Goal: Task Accomplishment & Management: Complete application form

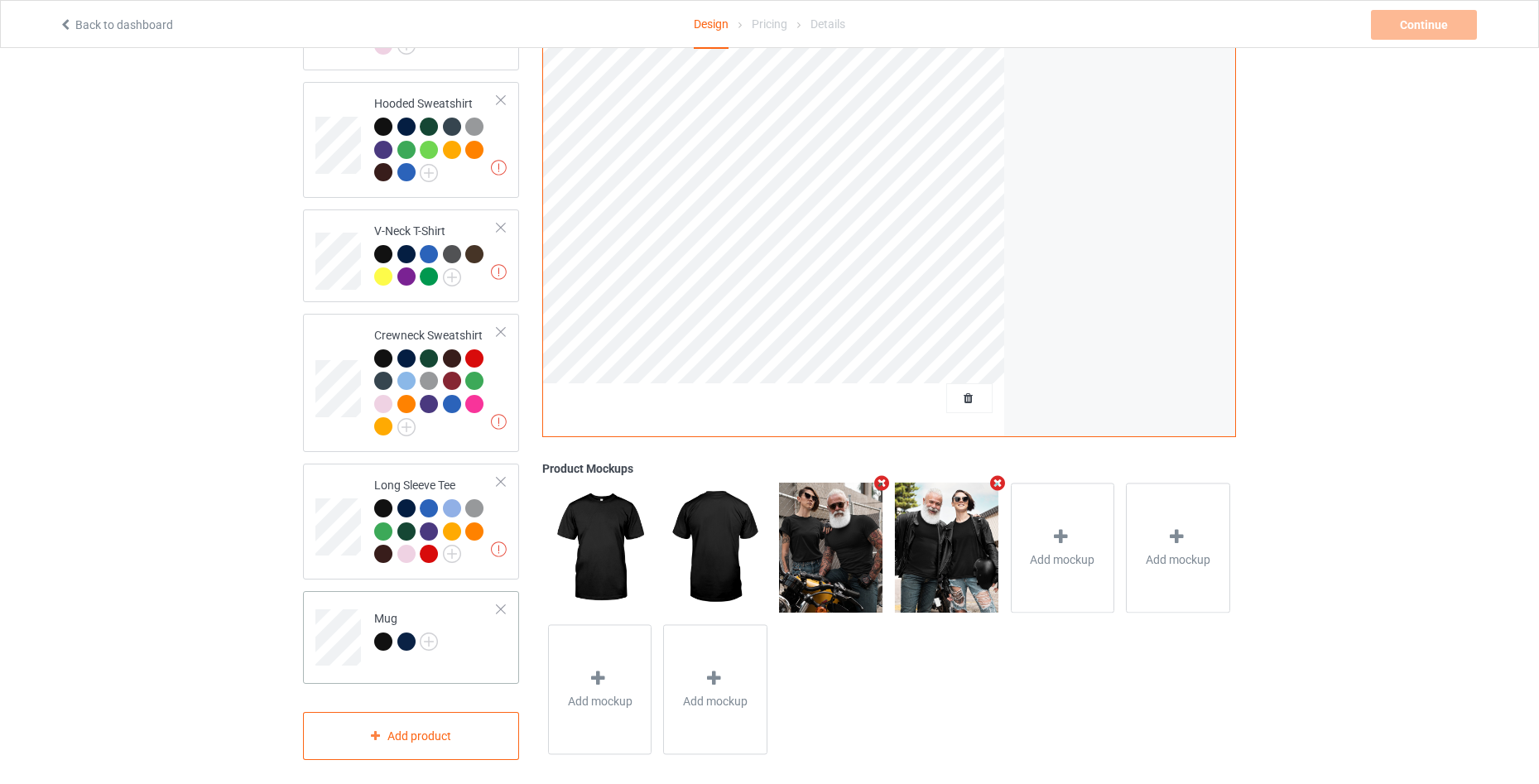
click at [477, 653] on td "Mug" at bounding box center [436, 632] width 142 height 69
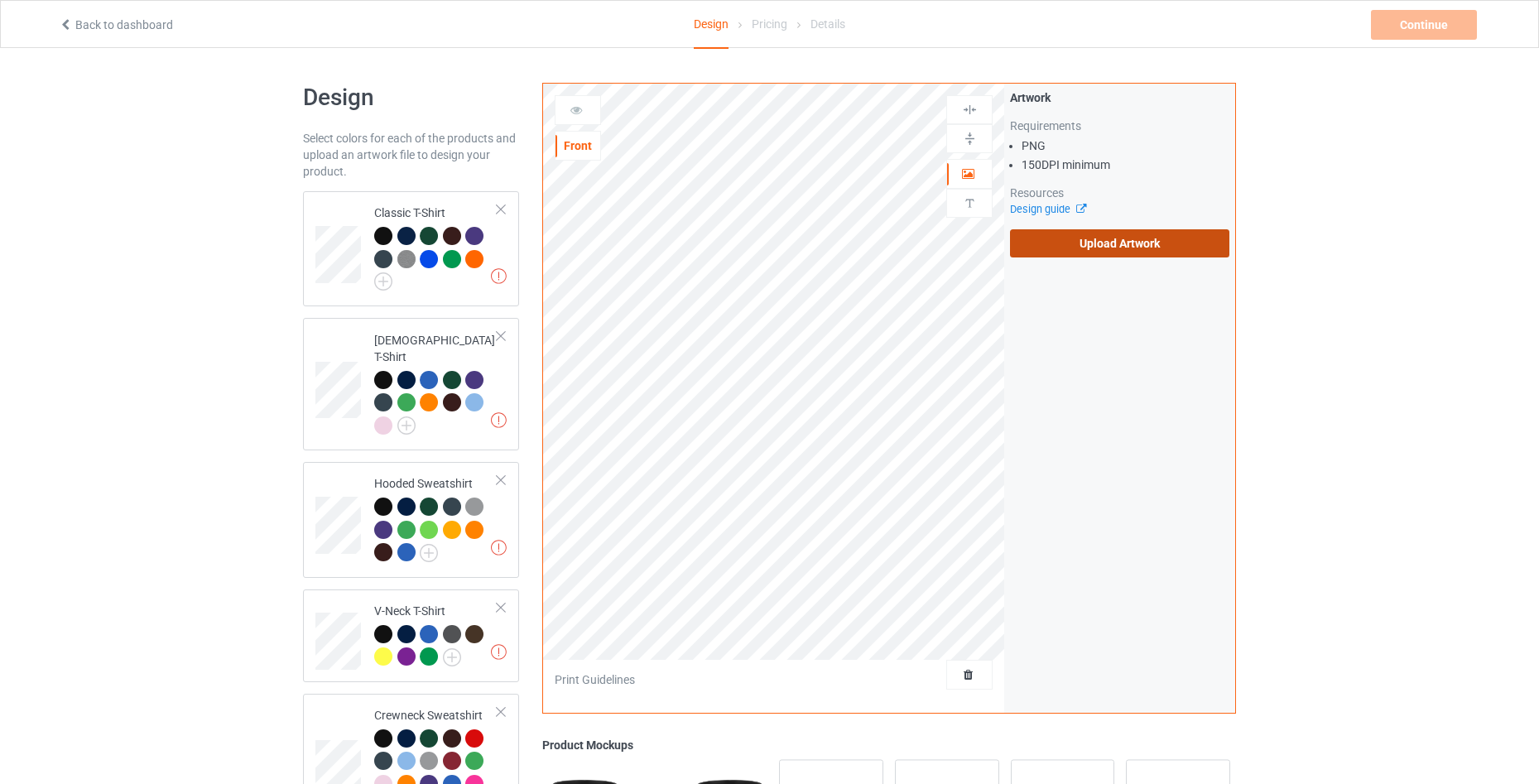
click at [1087, 241] on label "Upload Artwork" at bounding box center [1119, 243] width 220 height 28
click at [0, 0] on input "Upload Artwork" at bounding box center [0, 0] width 0 height 0
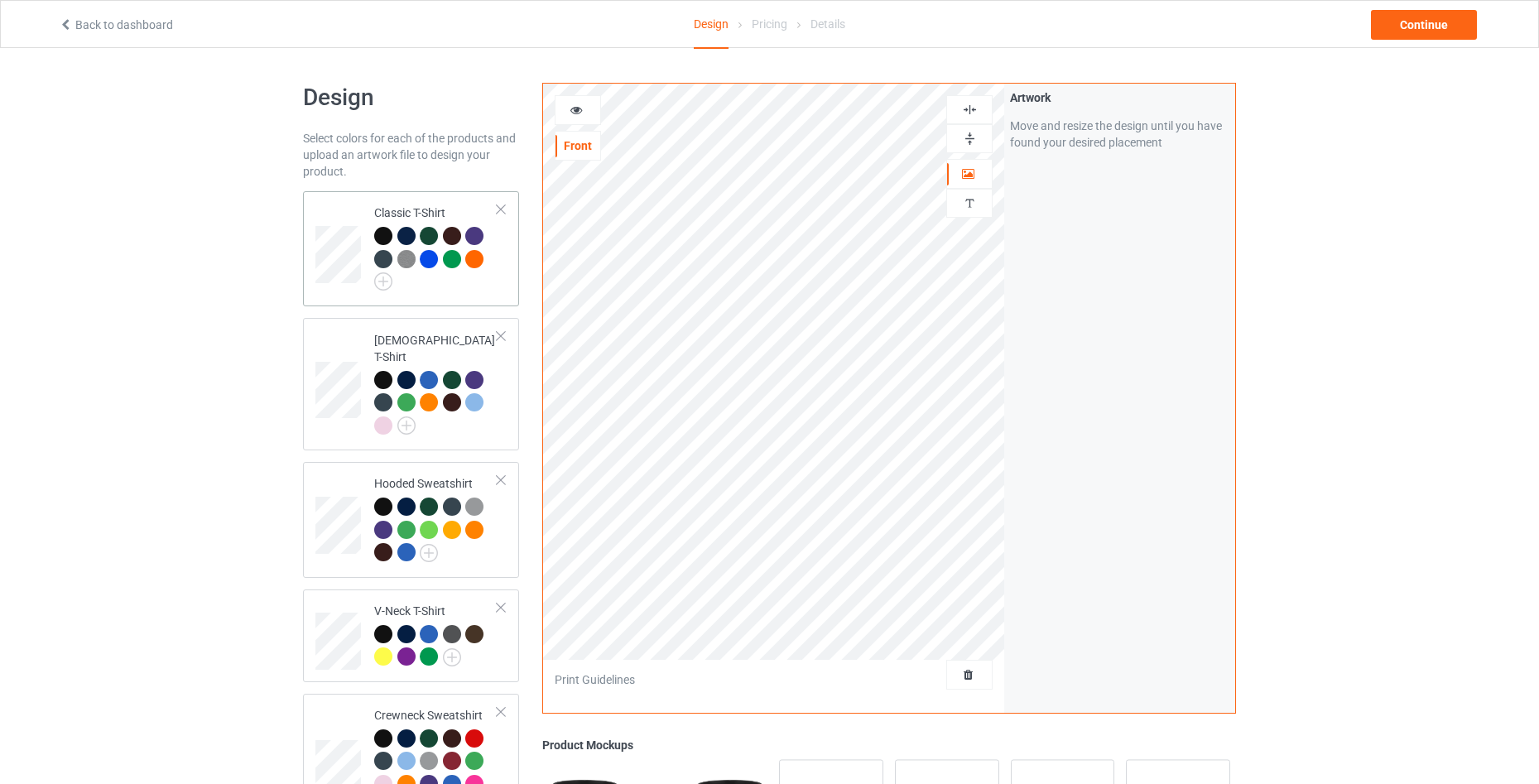
click at [471, 298] on td "Classic T-Shirt" at bounding box center [436, 248] width 142 height 102
click at [583, 119] on div at bounding box center [578, 110] width 45 height 17
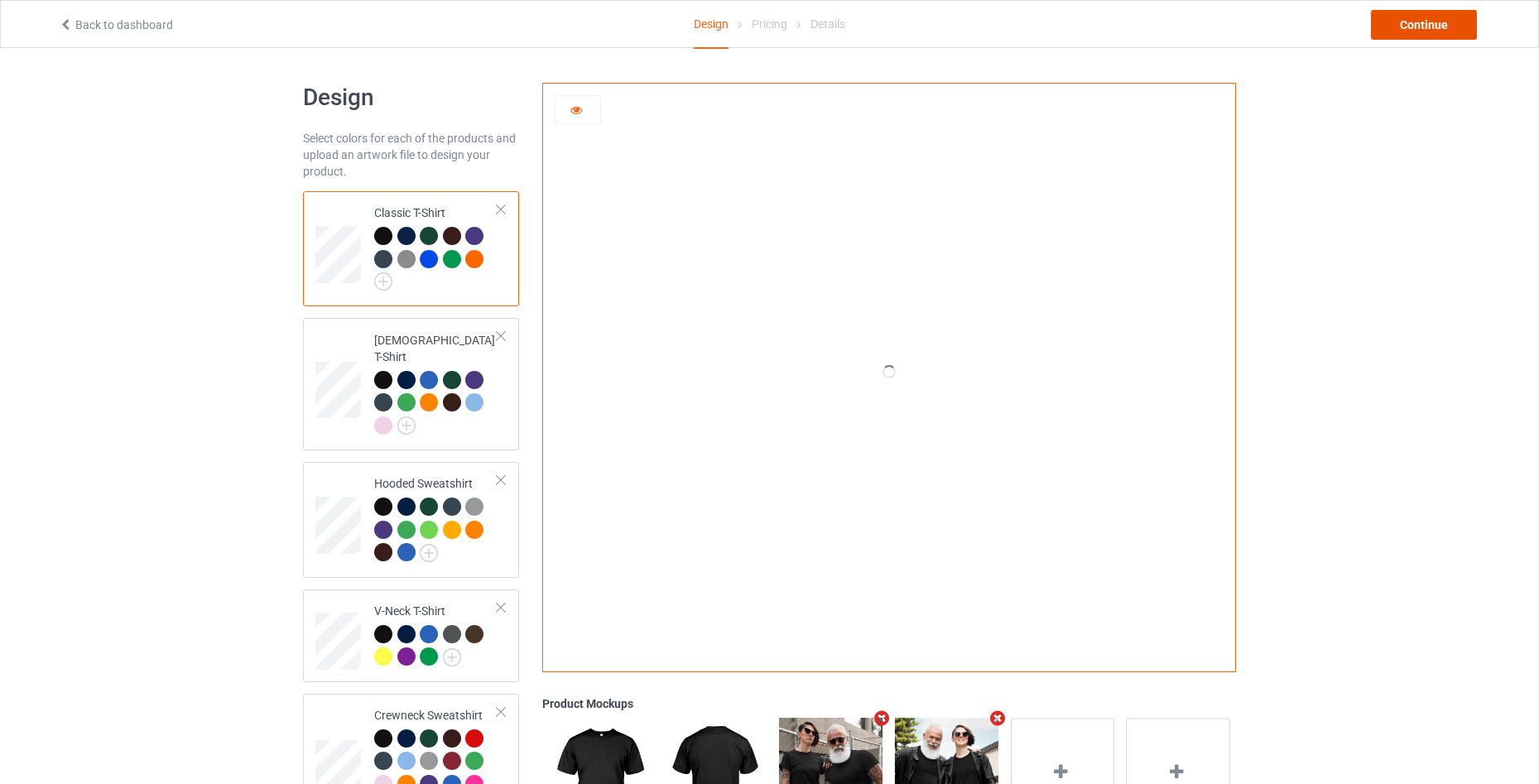
click at [1432, 27] on div "Continue" at bounding box center [1424, 25] width 106 height 30
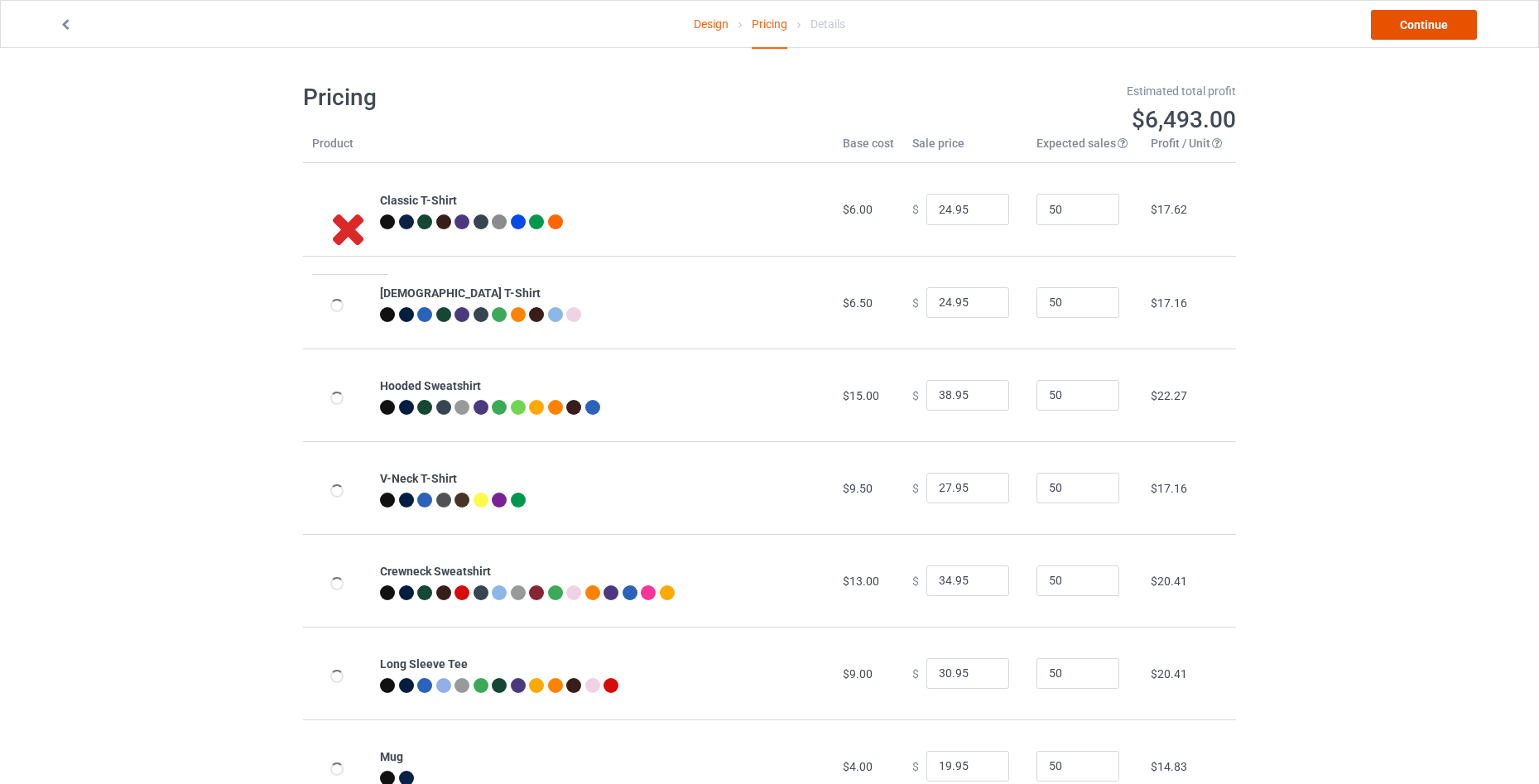
drag, startPoint x: 1410, startPoint y: 24, endPoint x: 1362, endPoint y: 39, distance: 50.3
click at [1410, 24] on link "Continue" at bounding box center [1424, 25] width 106 height 30
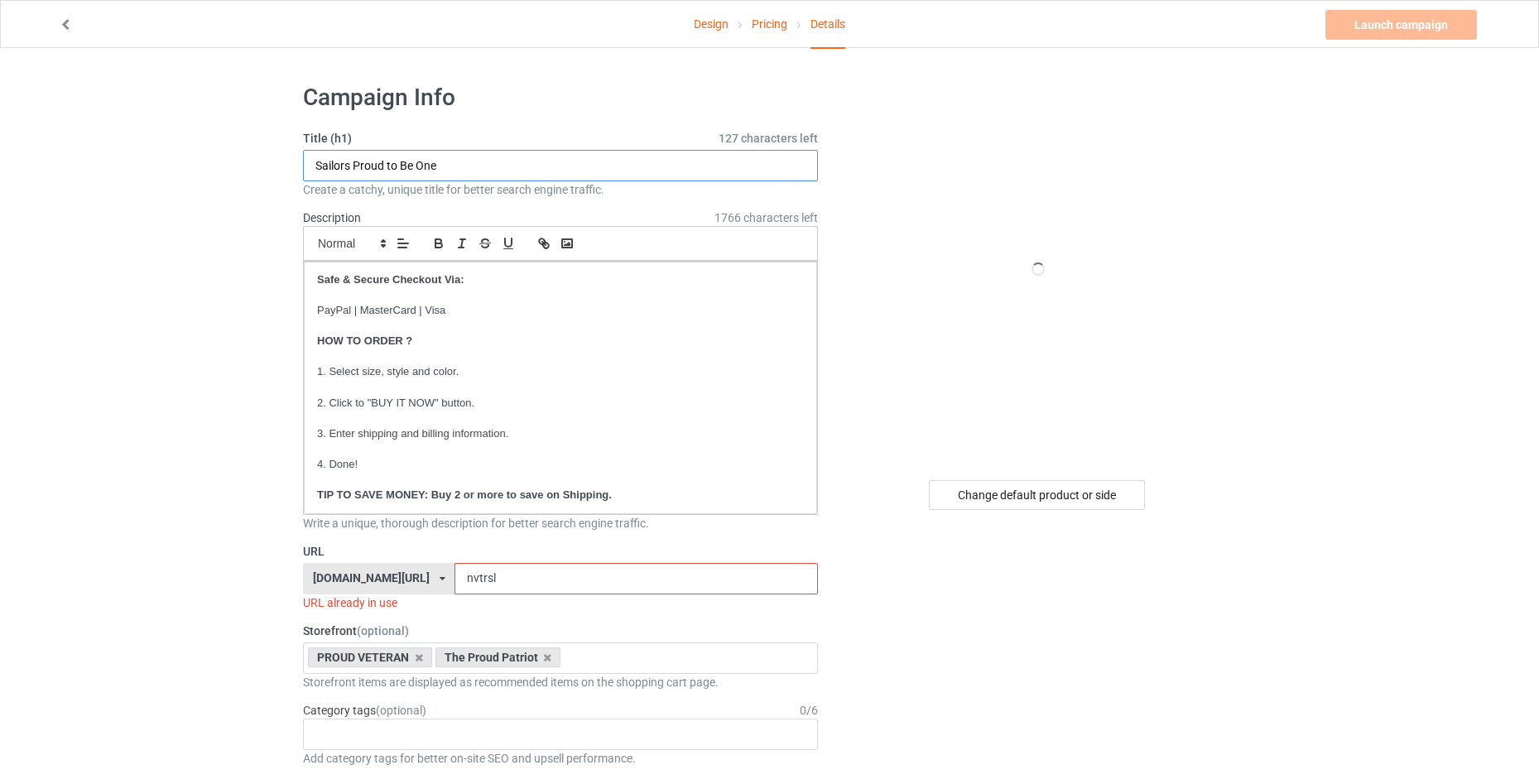
drag, startPoint x: 446, startPoint y: 167, endPoint x: 243, endPoint y: 159, distance: 203.2
paste input "OUR FOREFATHERS WOULD BE SHOOTING BY NOW"
type input "OUR FOREFATHERS WOULD BE SHOOTING BY NOW"
click at [503, 575] on input "nvtrsl" at bounding box center [635, 578] width 362 height 32
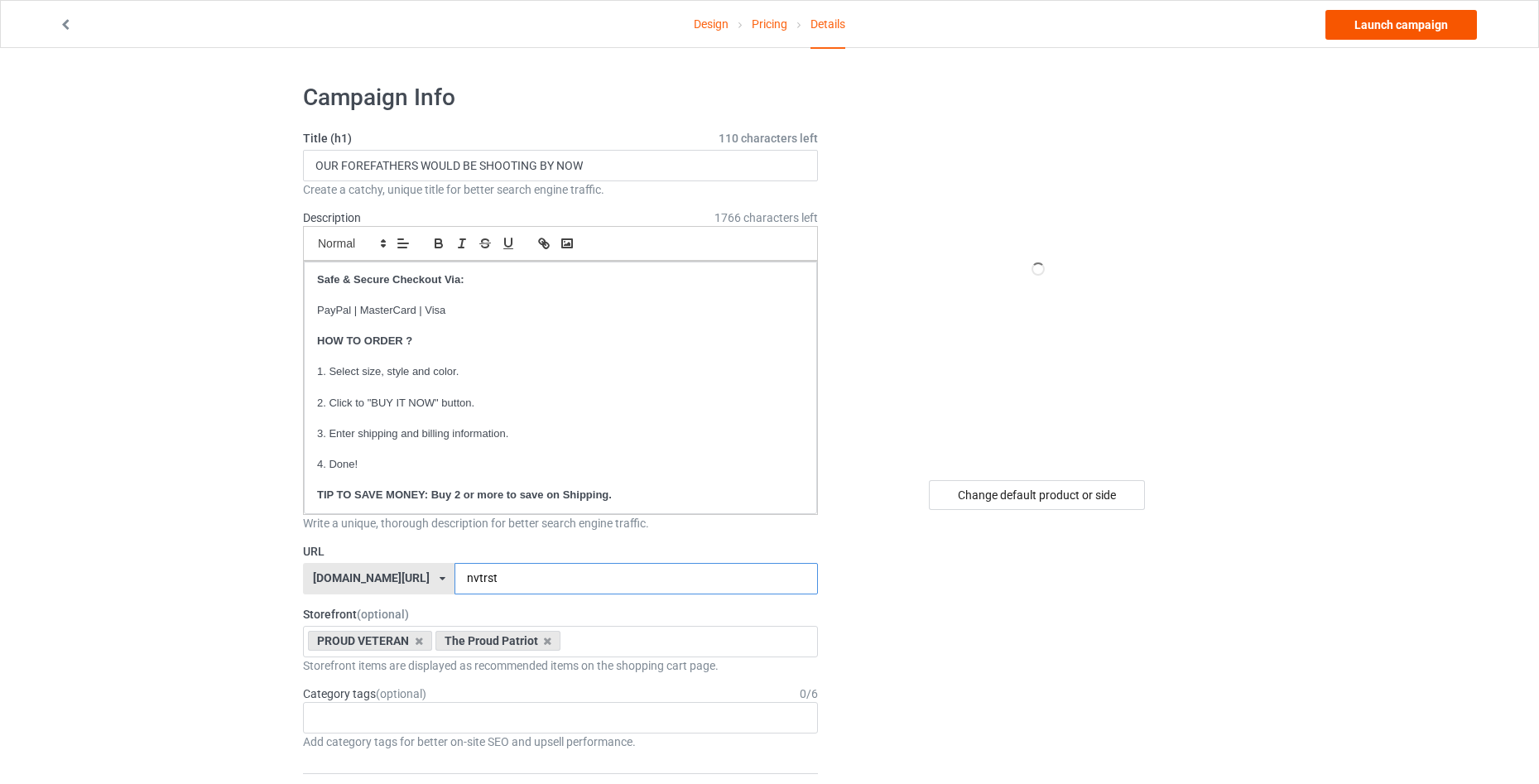
type input "nvtrst"
click at [1449, 28] on link "Launch campaign" at bounding box center [1400, 25] width 151 height 30
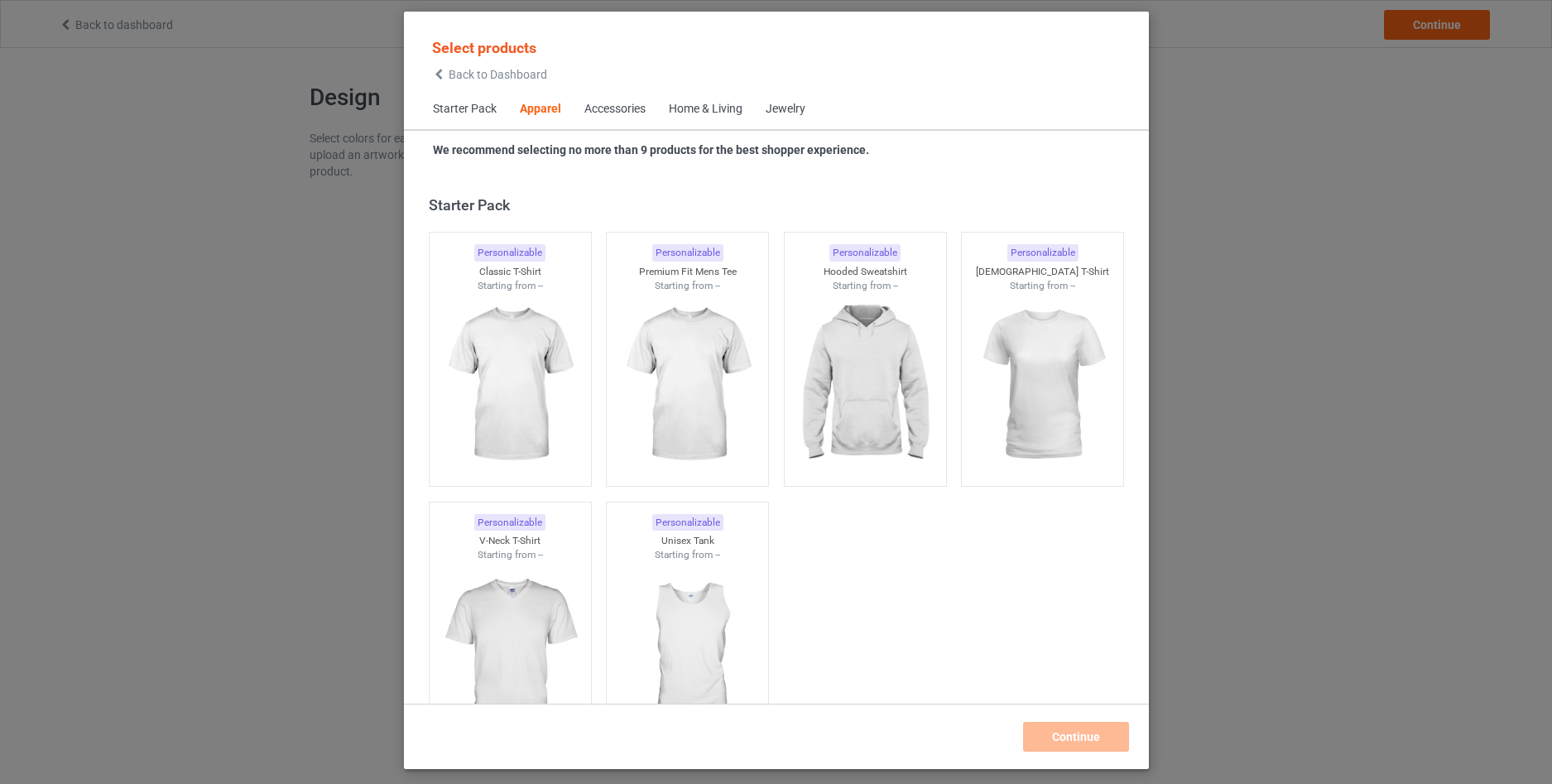
scroll to position [616, 0]
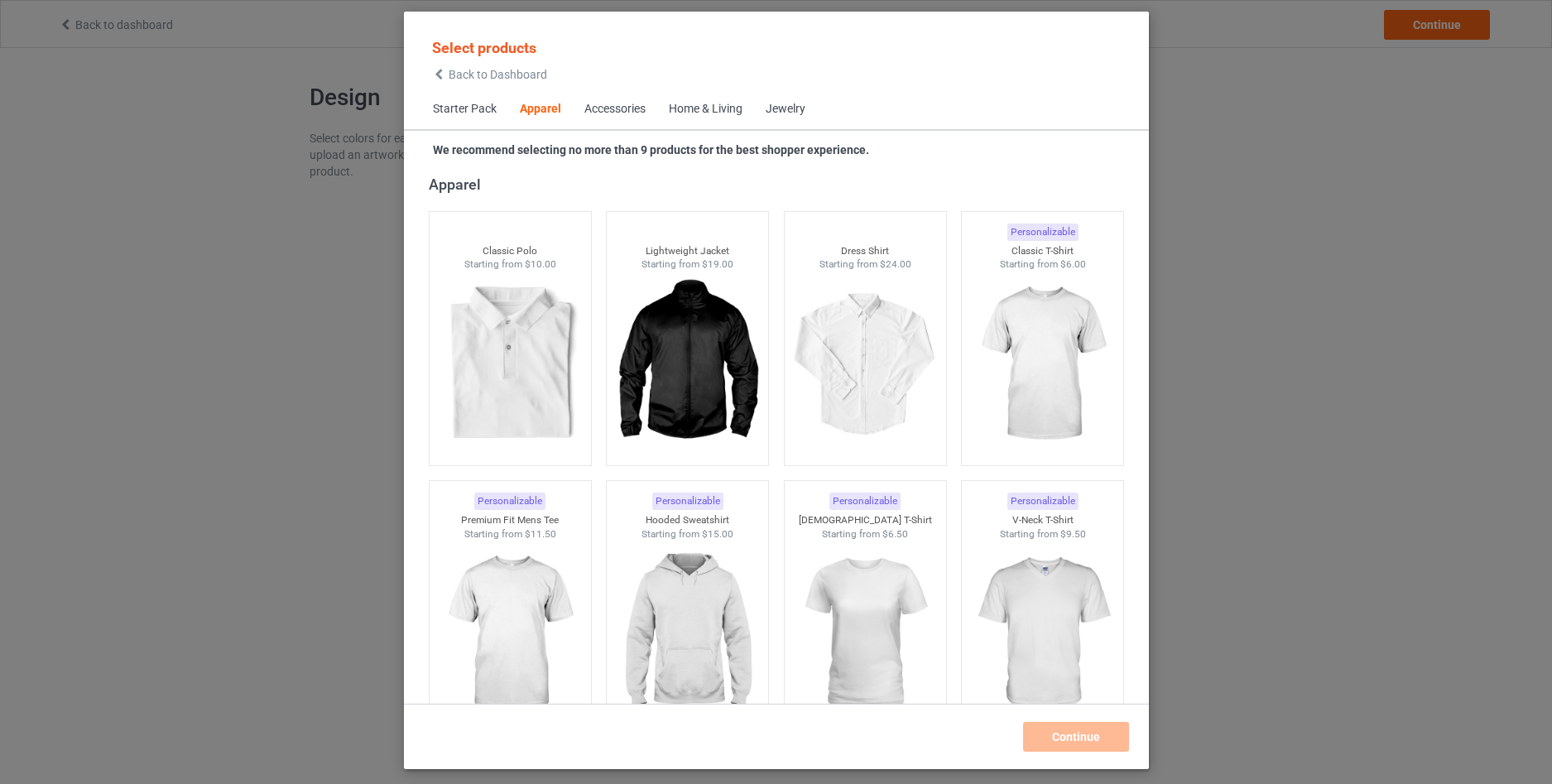
click at [440, 72] on icon at bounding box center [439, 74] width 14 height 11
